Goal: Find specific page/section: Find specific page/section

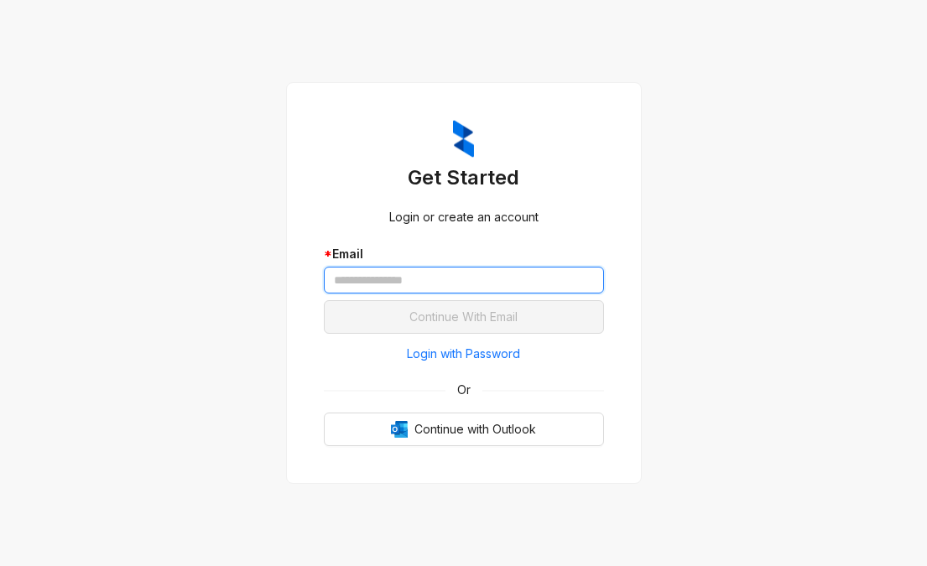
click at [448, 284] on input "text" at bounding box center [464, 280] width 280 height 27
click at [812, 284] on div "Get Started Login or create an account * Email Continue With Email Login with P…" at bounding box center [463, 283] width 927 height 566
click at [698, 343] on div "Get Started Login or create an account * Email Continue With Email Login with P…" at bounding box center [463, 283] width 927 height 566
click at [486, 281] on input "text" at bounding box center [464, 280] width 280 height 27
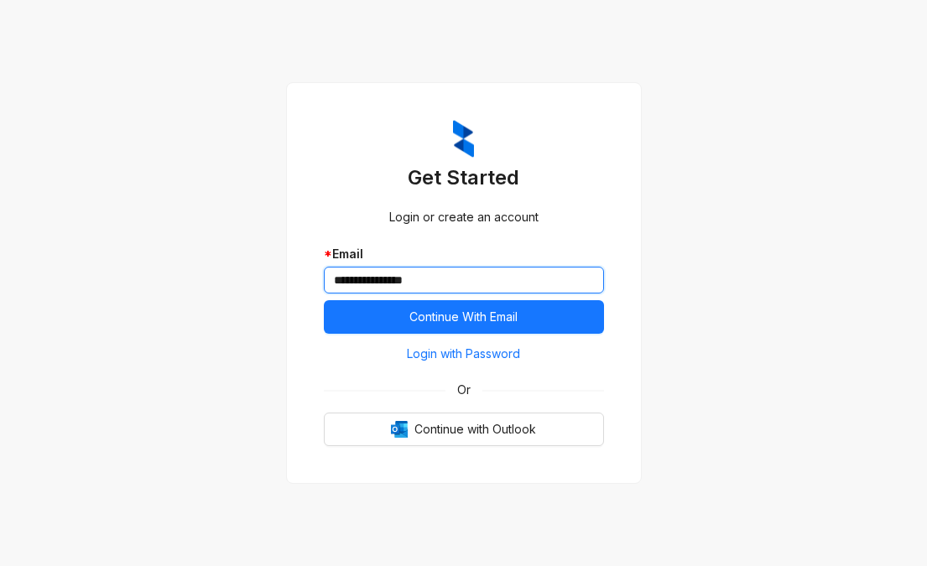
type input "**********"
click at [665, 287] on div "**********" at bounding box center [463, 283] width 927 height 566
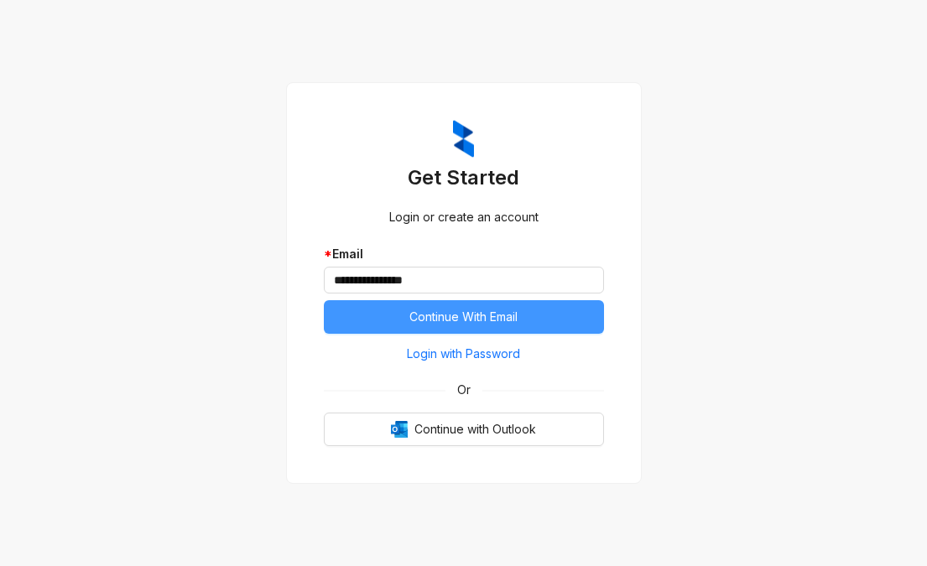
click at [555, 319] on button "Continue With Email" at bounding box center [464, 317] width 280 height 34
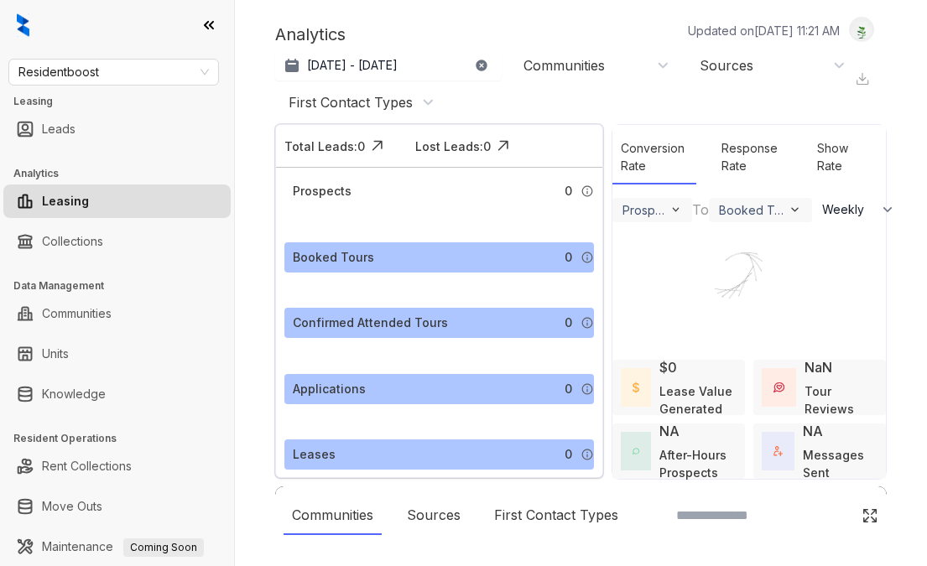
select select "******"
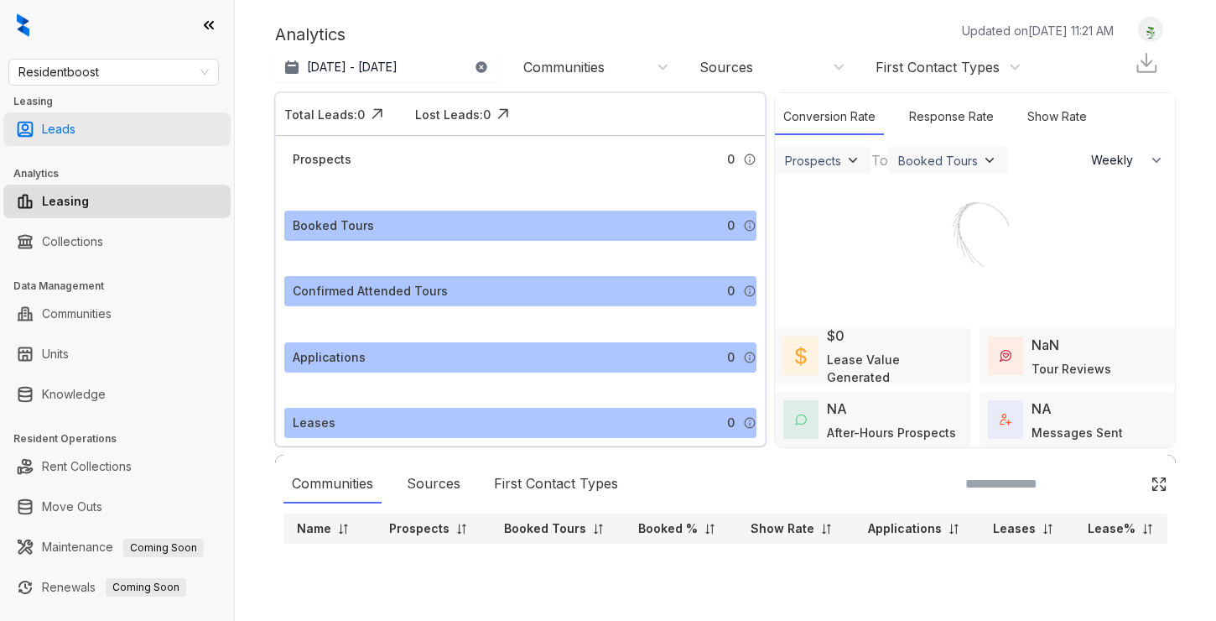
click at [76, 132] on link "Leads" at bounding box center [59, 129] width 34 height 34
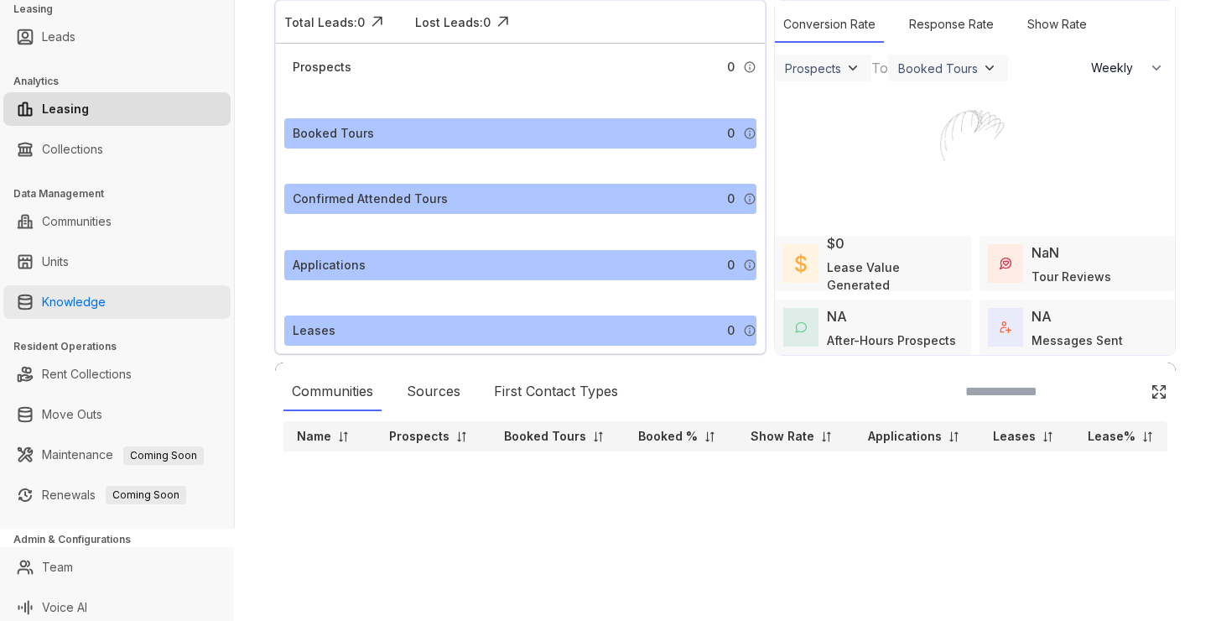
scroll to position [99, 0]
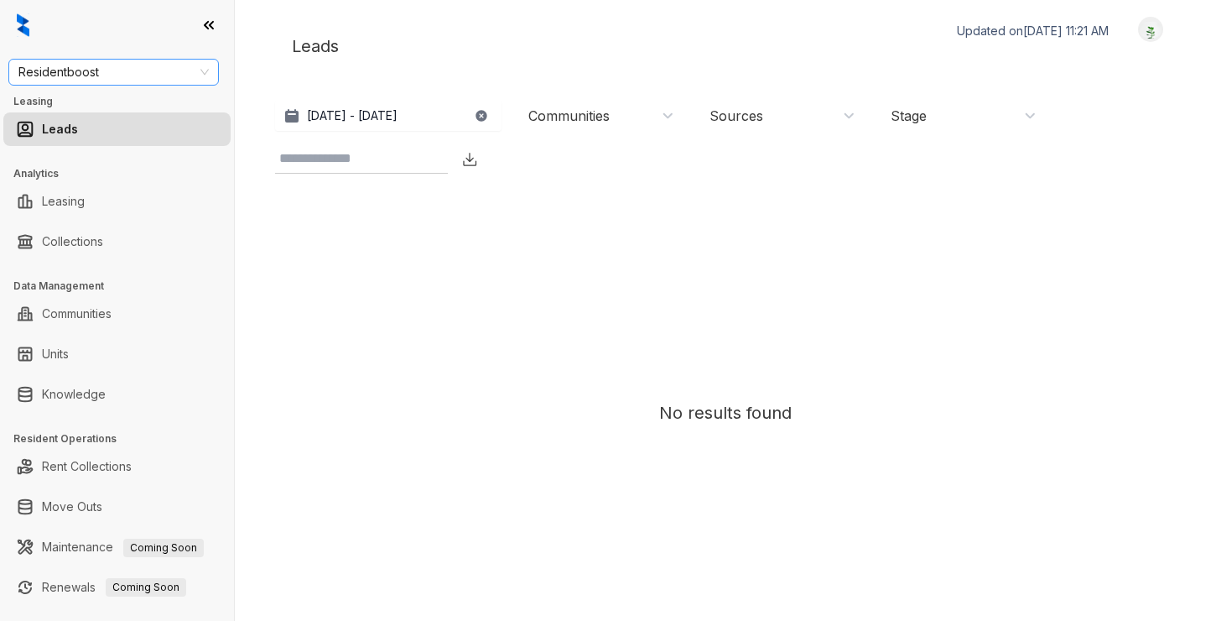
click at [91, 66] on span "Residentboost" at bounding box center [113, 72] width 190 height 25
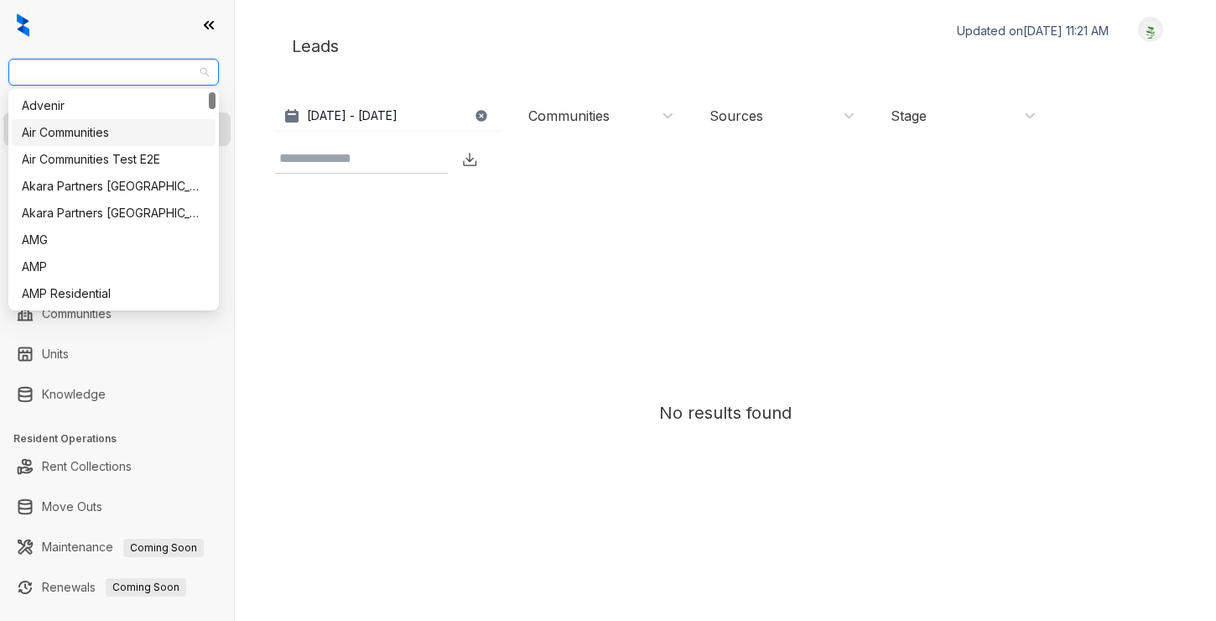
click at [84, 132] on div "Air Communities" at bounding box center [114, 132] width 184 height 18
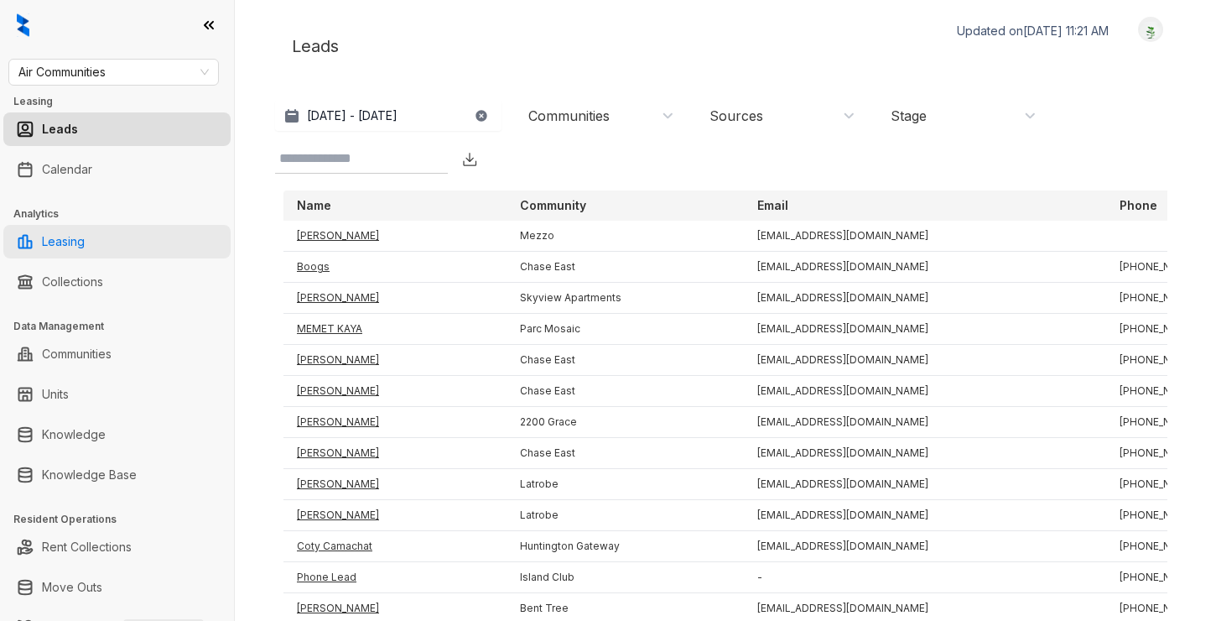
click at [85, 232] on link "Leasing" at bounding box center [63, 242] width 43 height 34
click at [85, 243] on link "Leasing" at bounding box center [63, 242] width 43 height 34
select select "******"
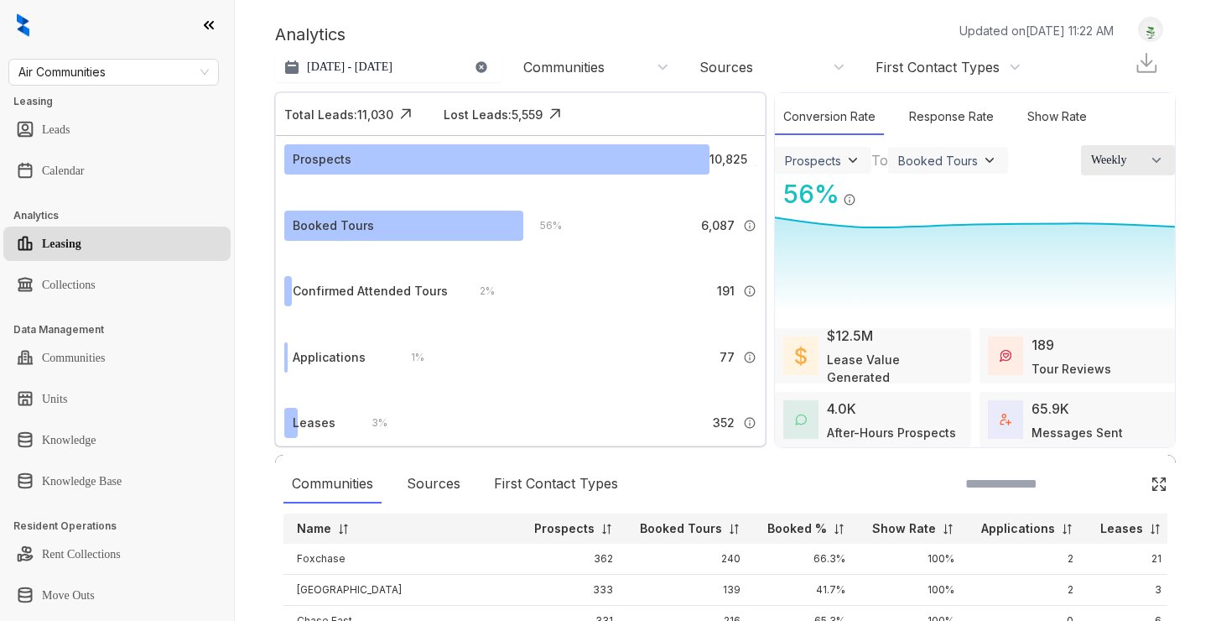
click at [1146, 171] on button "Weekly" at bounding box center [1128, 160] width 94 height 30
click at [1006, 159] on div "Prospects Leads Prospects Default Booked Tours Confirmed Attended Tours Applica…" at bounding box center [975, 160] width 400 height 30
click at [976, 159] on div "Booked Tours" at bounding box center [948, 160] width 100 height 17
click at [1029, 162] on div "Prospects Leads Prospects Default Booked Tours Confirmed Attended Tours Applica…" at bounding box center [975, 160] width 400 height 30
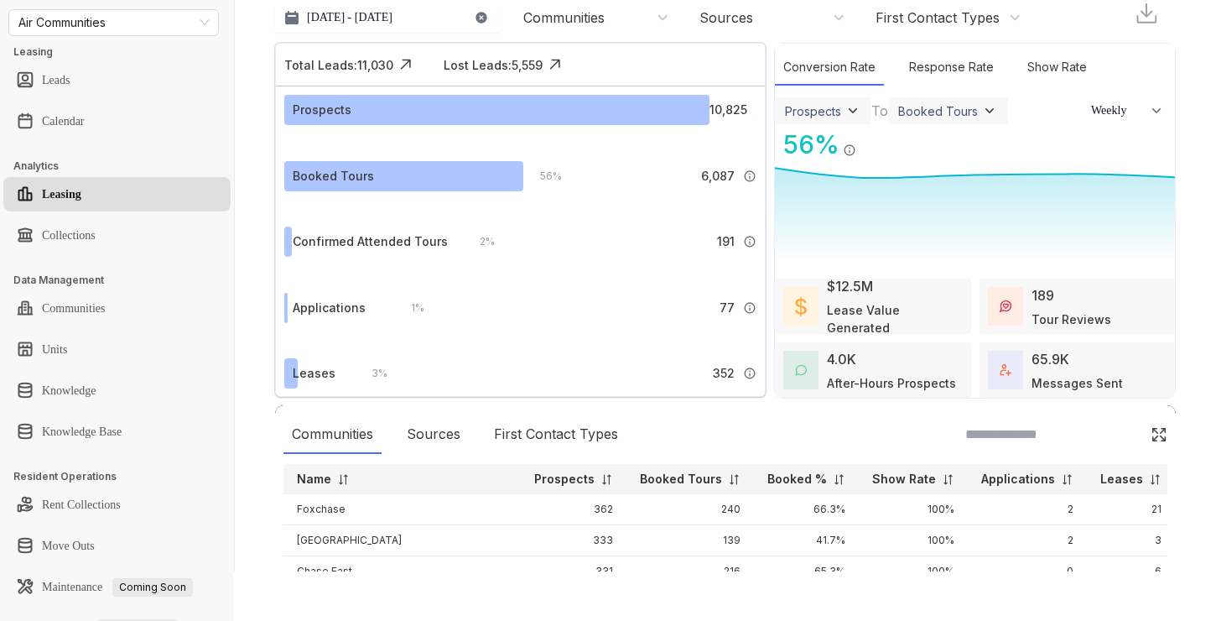
scroll to position [78, 0]
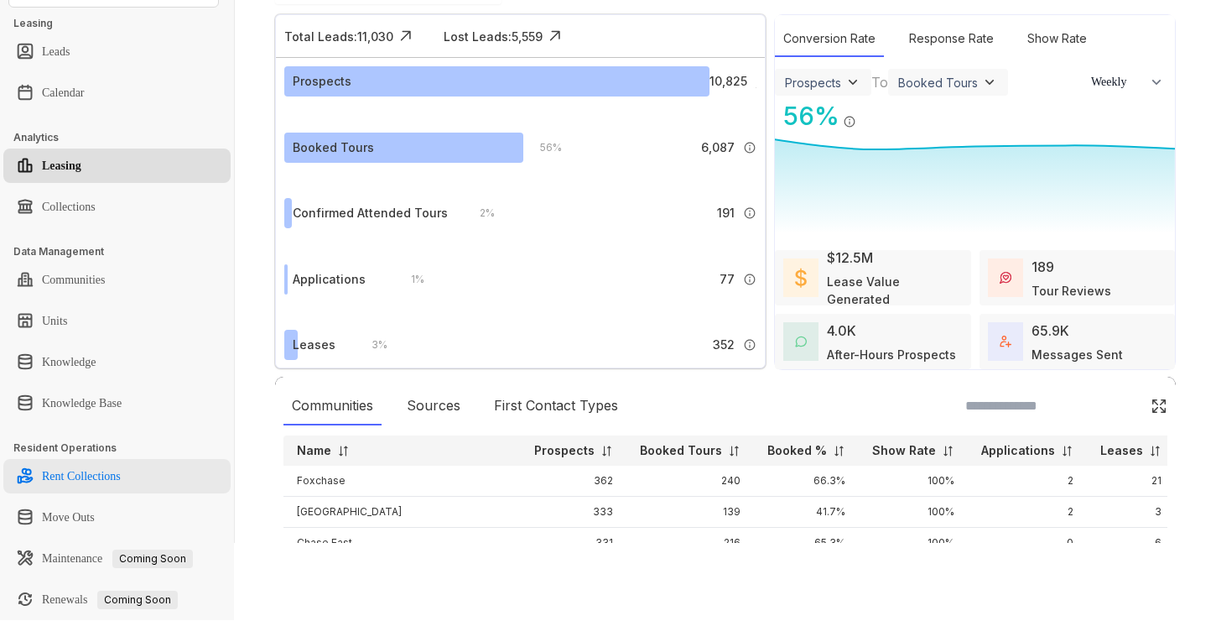
click at [115, 476] on link "Rent Collections" at bounding box center [81, 477] width 79 height 34
click at [121, 475] on link "Rent Collections" at bounding box center [81, 477] width 79 height 34
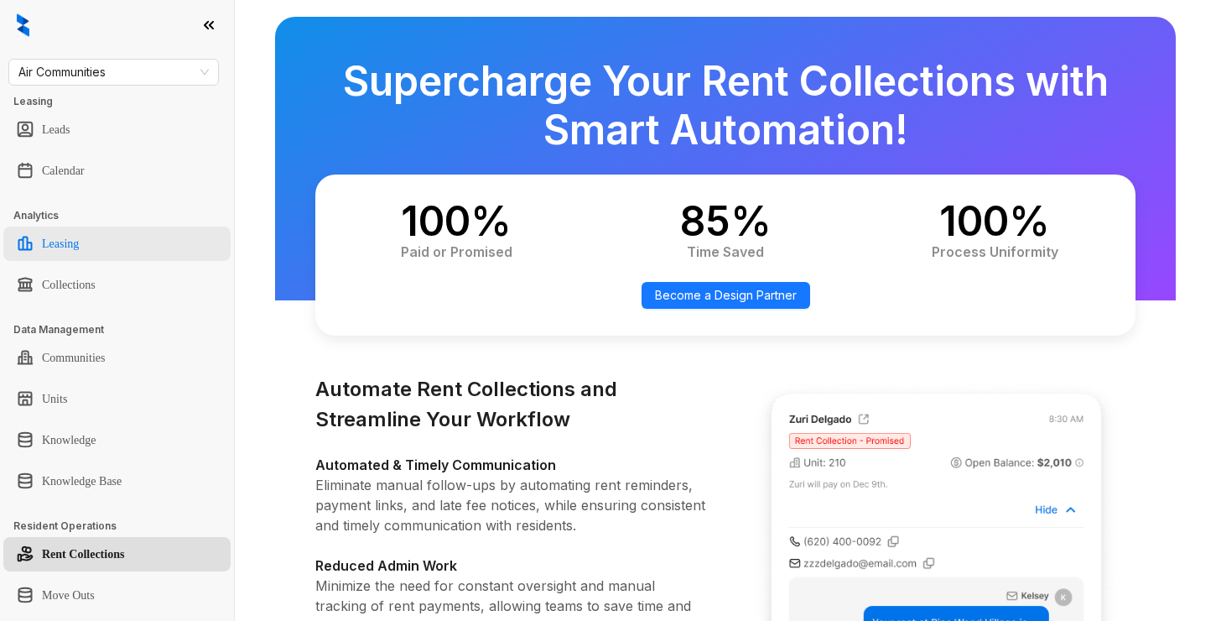
click at [79, 247] on link "Leasing" at bounding box center [60, 244] width 37 height 34
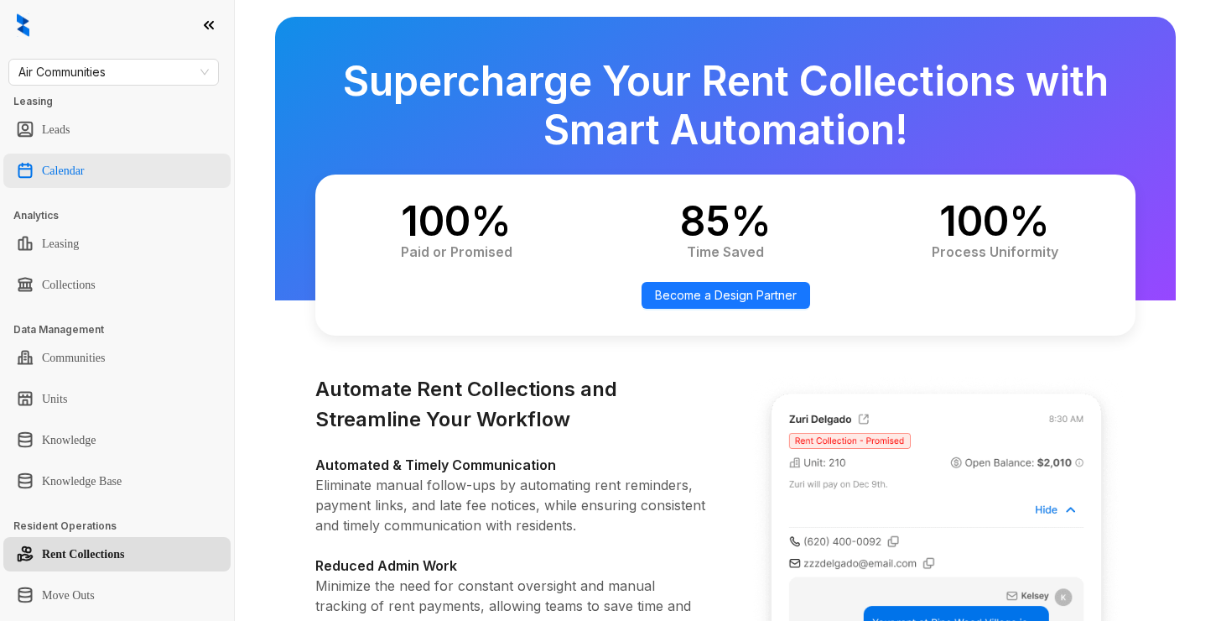
click at [85, 169] on link "Calendar" at bounding box center [63, 171] width 43 height 34
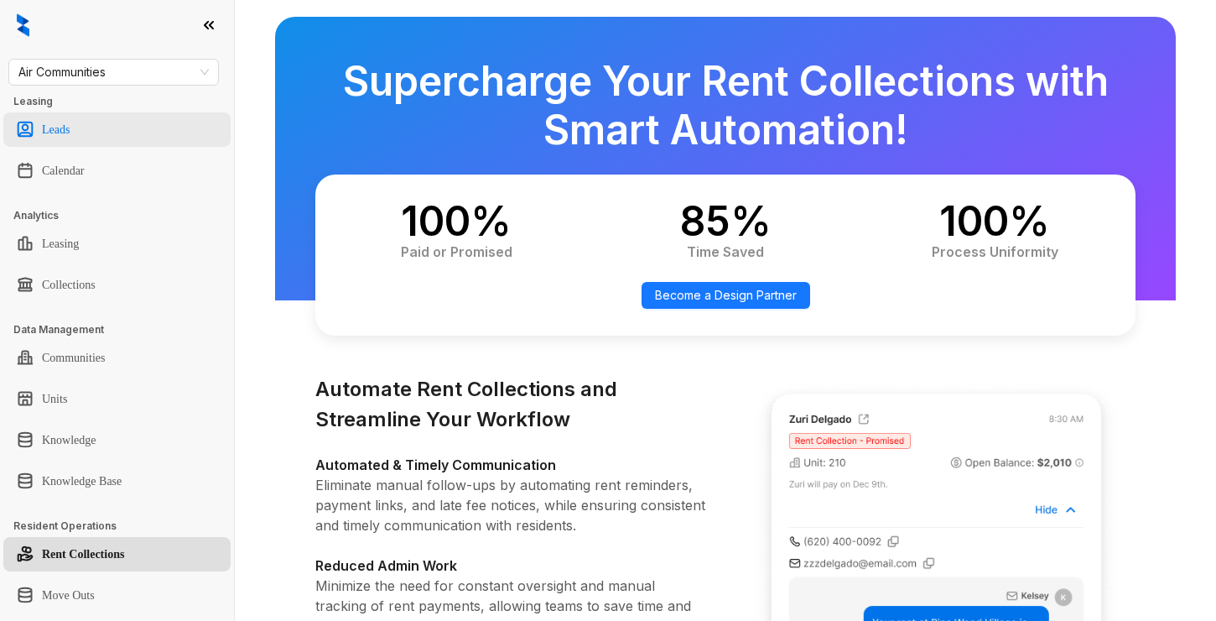
click at [70, 127] on link "Leads" at bounding box center [56, 130] width 28 height 34
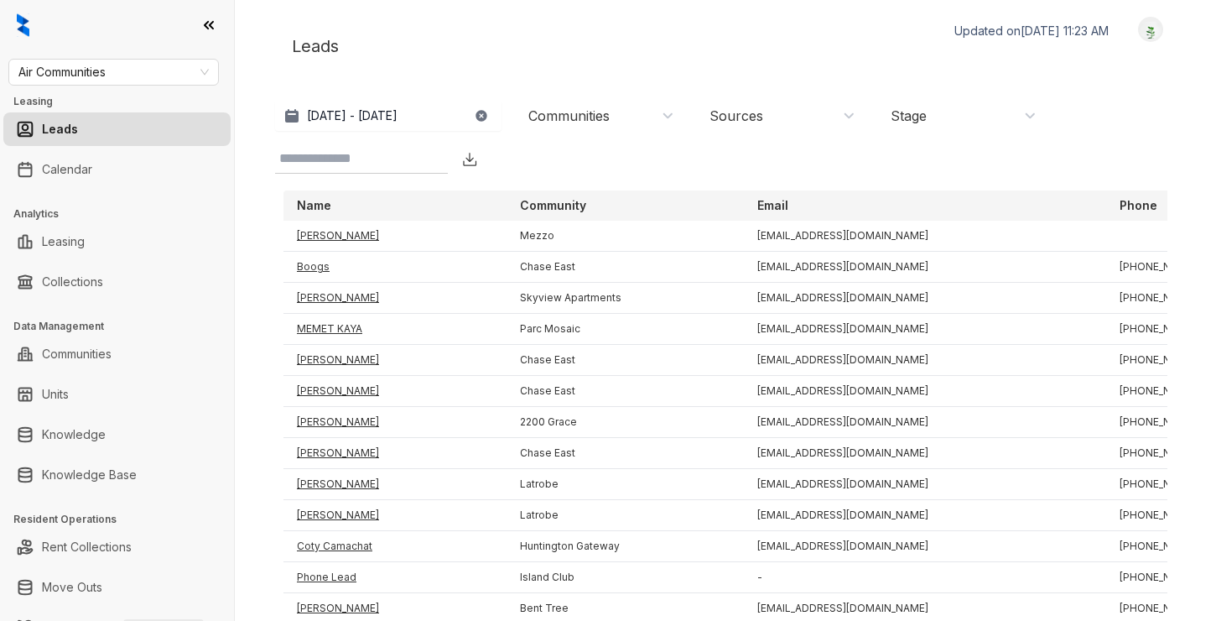
click at [654, 112] on div "Communities" at bounding box center [602, 116] width 146 height 18
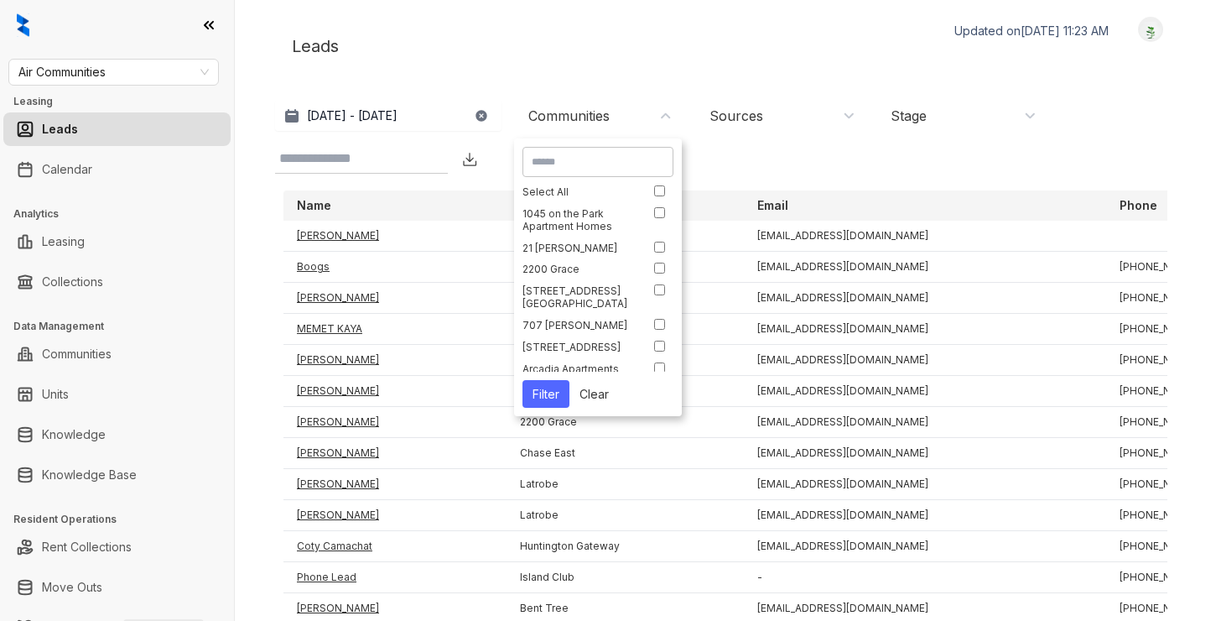
click at [661, 112] on div "Communities" at bounding box center [602, 116] width 146 height 18
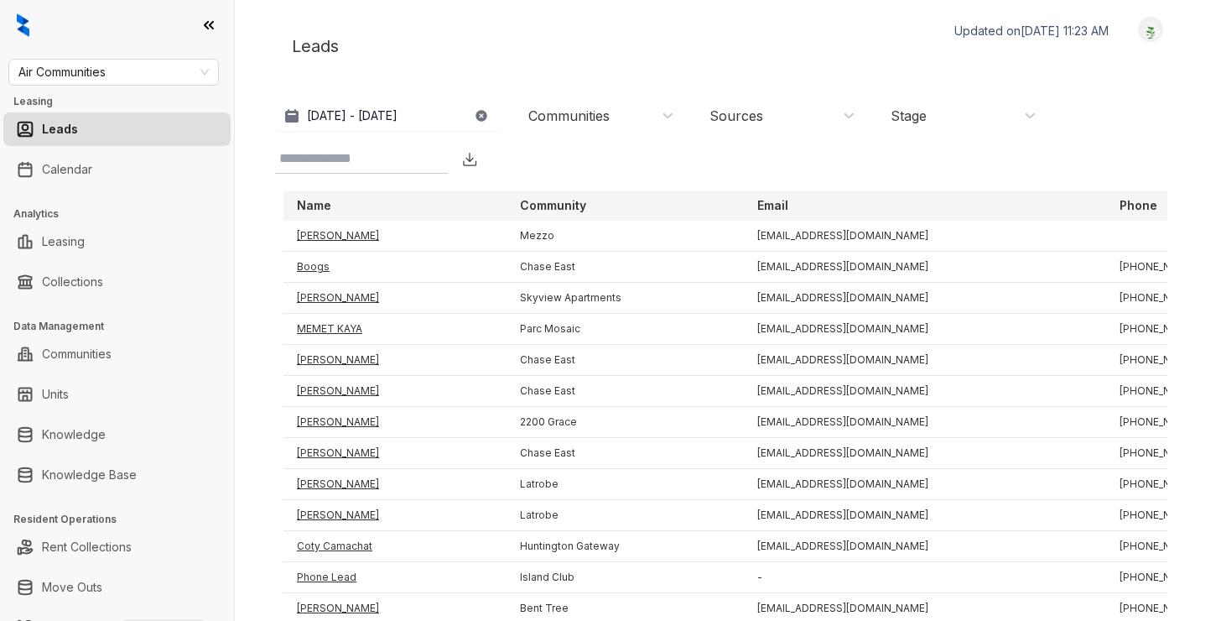
click at [340, 166] on input at bounding box center [347, 158] width 137 height 20
click at [70, 237] on link "Leasing" at bounding box center [63, 242] width 43 height 34
select select "******"
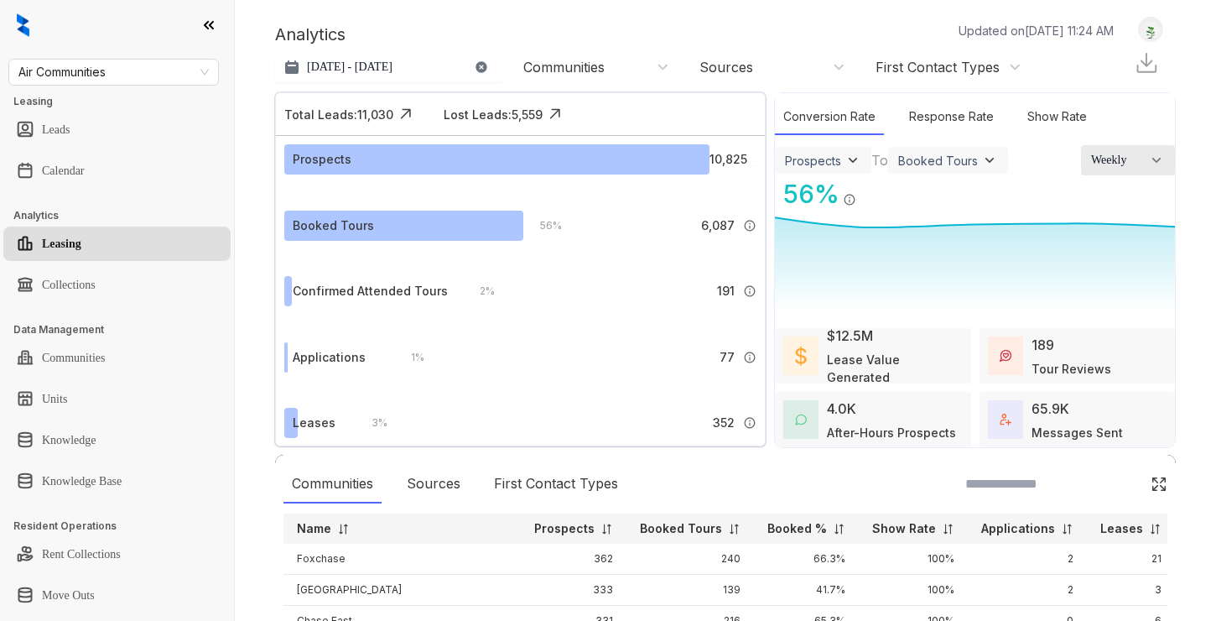
click at [1163, 170] on span "button" at bounding box center [1156, 160] width 17 height 30
